Goal: Complete application form

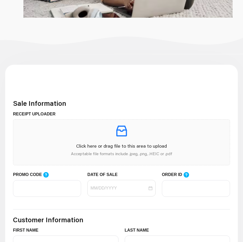
scroll to position [234, 0]
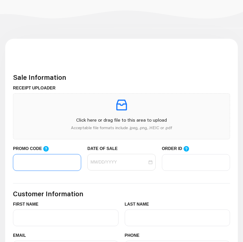
click at [42, 160] on input "PROMO CODE" at bounding box center [47, 162] width 68 height 17
paste input "LIFEMART20"
type input "LIFEMART20"
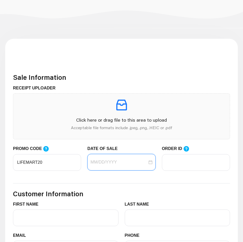
click at [96, 164] on input "DATE OF SALE" at bounding box center [118, 162] width 57 height 6
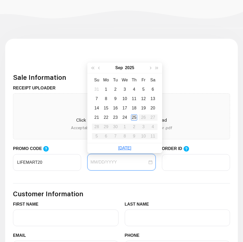
type input "[DATE]"
click at [133, 118] on div "25" at bounding box center [134, 117] width 6 height 6
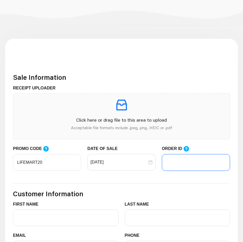
click at [173, 161] on input "ORDER ID" at bounding box center [196, 162] width 68 height 17
type input "102363763"
click at [142, 176] on div "DATE OF SALE [DATE]" at bounding box center [121, 161] width 74 height 31
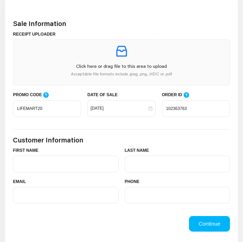
scroll to position [312, 0]
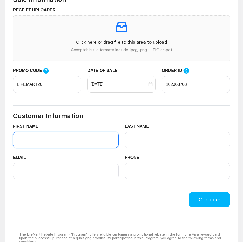
click at [66, 146] on input "FIRST NAME" at bounding box center [66, 140] width 106 height 17
type input "[PERSON_NAME]"
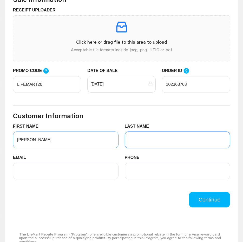
type input "De La [PERSON_NAME]"
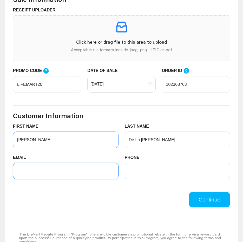
type input "[EMAIL_ADDRESS][DOMAIN_NAME]"
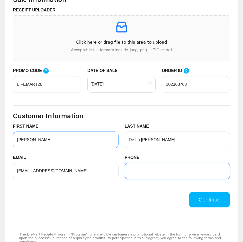
type input "9566354986"
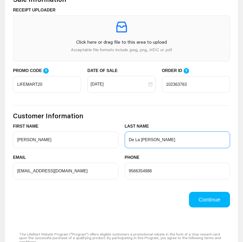
click at [165, 138] on input "De La [PERSON_NAME]" at bounding box center [178, 140] width 106 height 17
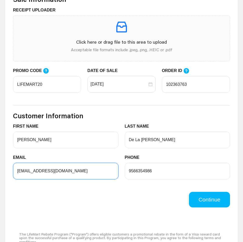
click at [71, 172] on input "[EMAIL_ADDRESS][DOMAIN_NAME]" at bounding box center [66, 171] width 106 height 17
click at [157, 200] on div "Continue" at bounding box center [121, 200] width 223 height 16
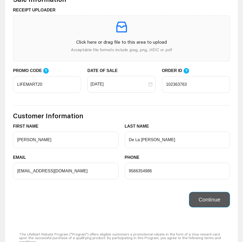
click at [225, 201] on button "Continue" at bounding box center [209, 200] width 41 height 16
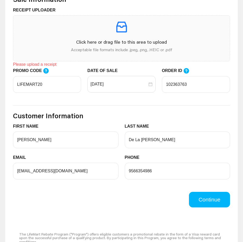
click at [144, 207] on div "Continue" at bounding box center [121, 200] width 223 height 16
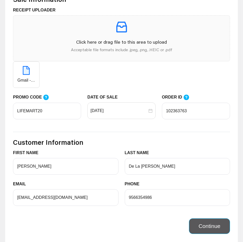
click at [211, 232] on button "Continue" at bounding box center [209, 226] width 41 height 16
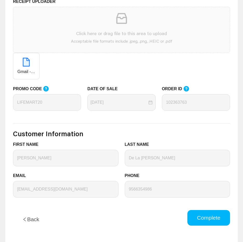
scroll to position [156, 0]
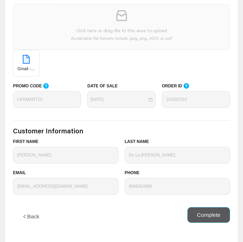
click at [194, 217] on button "Complete" at bounding box center [208, 215] width 43 height 16
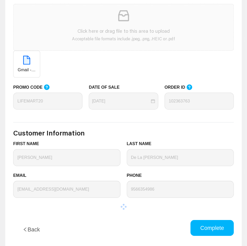
scroll to position [0, 0]
